Goal: Transaction & Acquisition: Obtain resource

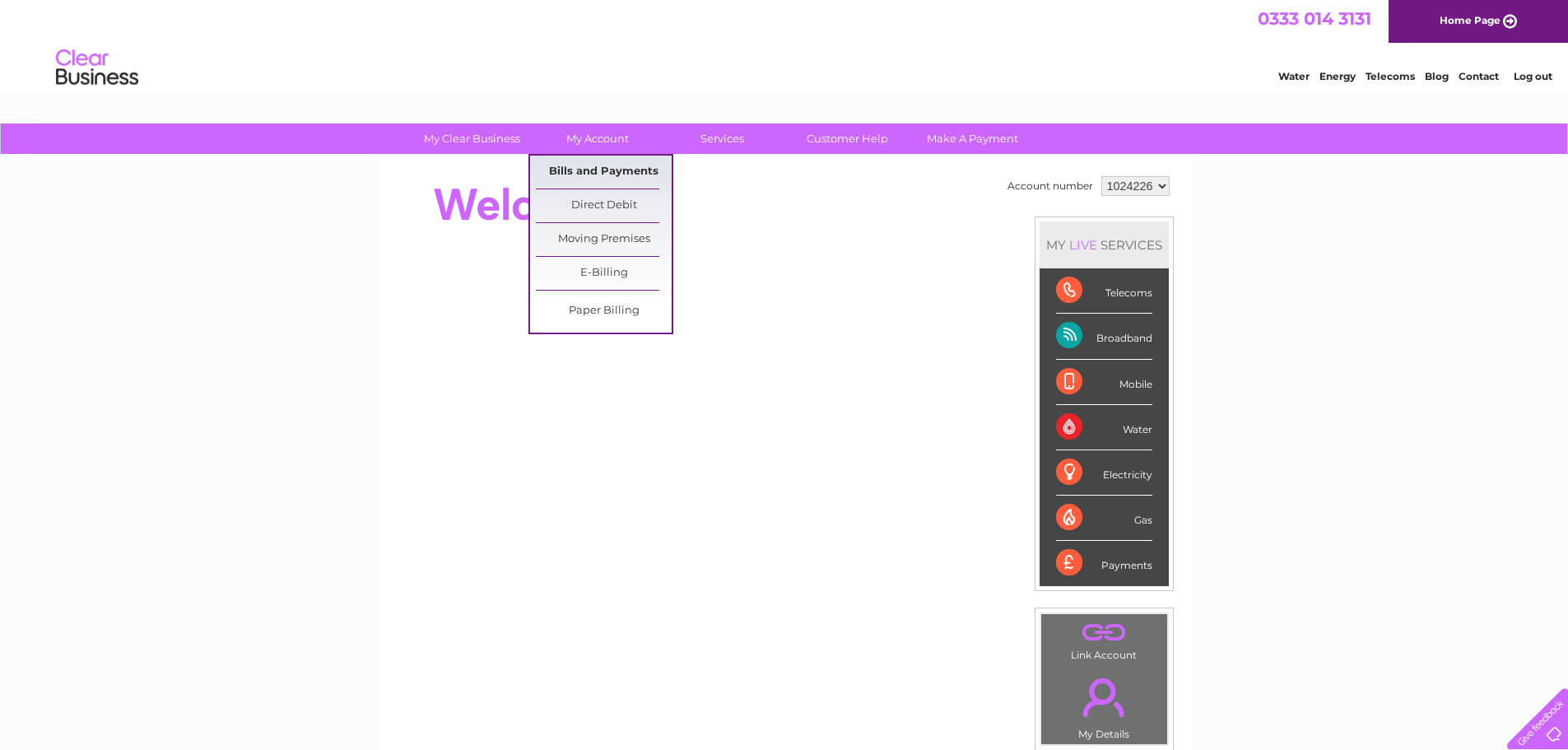
click at [596, 169] on link "Bills and Payments" at bounding box center [604, 172] width 136 height 33
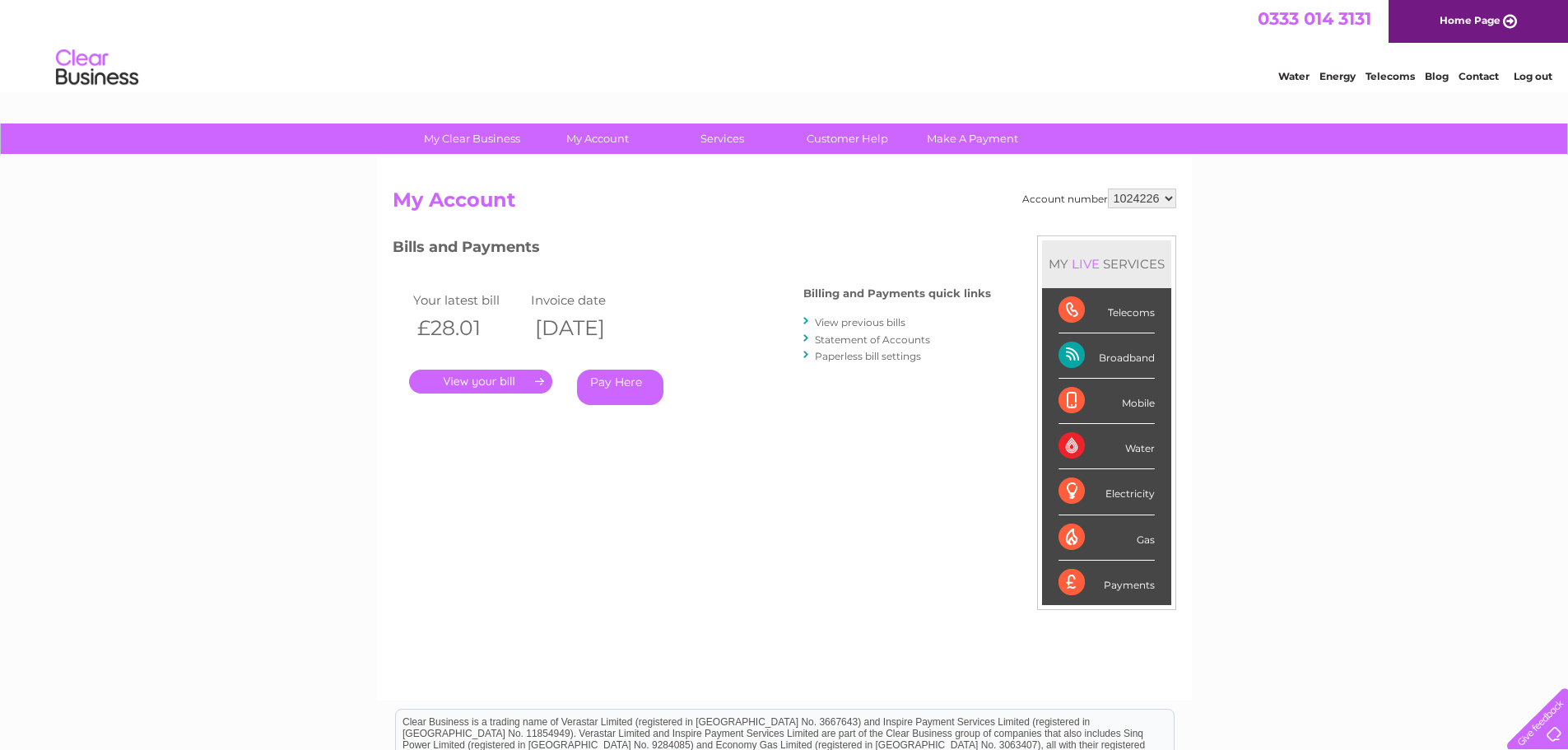
click at [467, 382] on link "." at bounding box center [481, 382] width 143 height 24
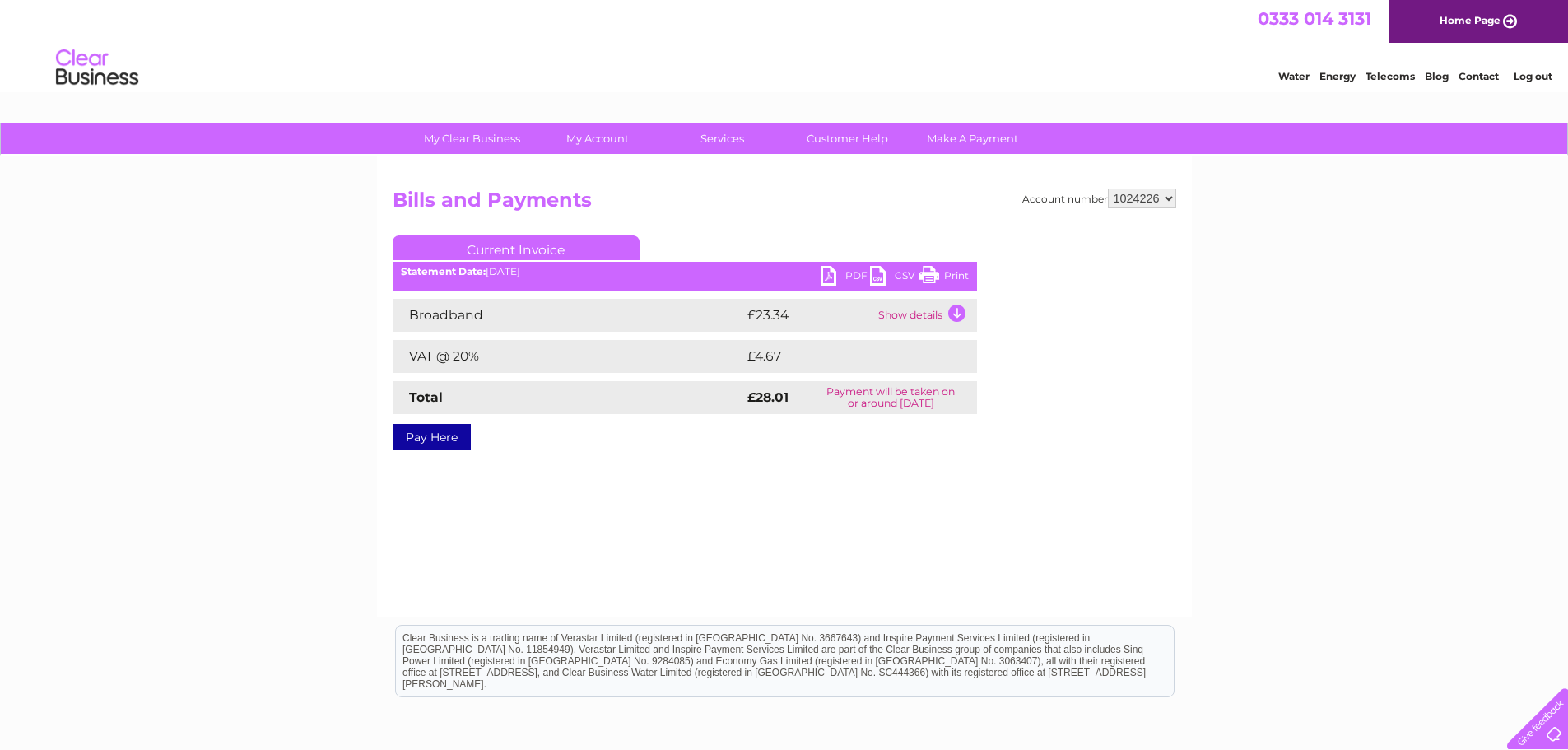
click at [831, 272] on link "PDF" at bounding box center [845, 278] width 49 height 24
click at [1535, 80] on link "Log out" at bounding box center [1533, 76] width 39 height 12
click at [1535, 73] on link "Log out" at bounding box center [1533, 76] width 39 height 12
